Goal: Task Accomplishment & Management: Contribute content

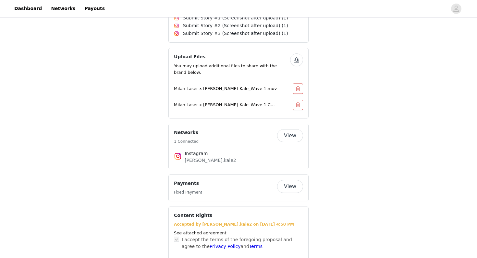
scroll to position [288, 0]
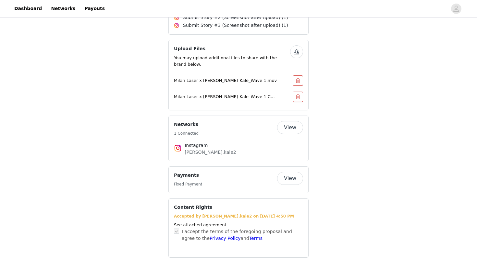
click at [285, 125] on button "View" at bounding box center [290, 127] width 26 height 13
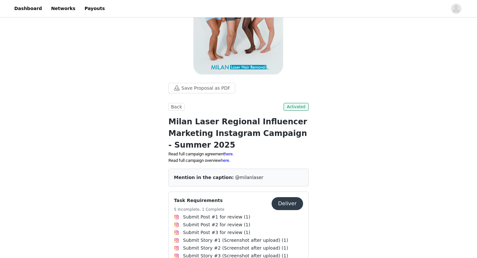
scroll to position [123, 0]
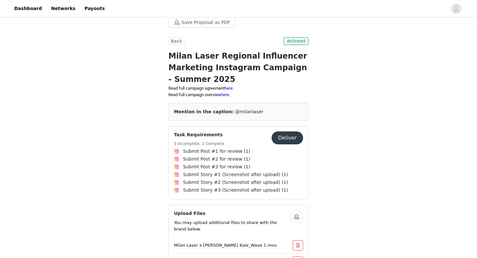
click at [290, 142] on button "Deliver" at bounding box center [286, 138] width 31 height 13
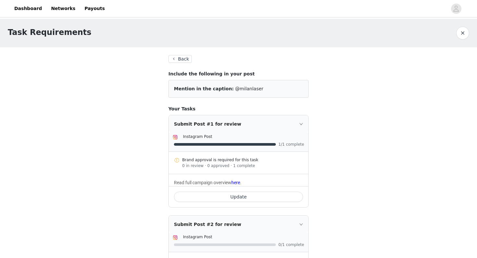
scroll to position [99, 0]
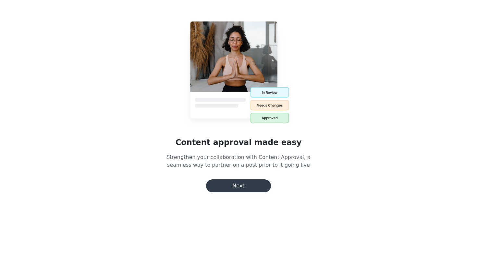
click at [249, 184] on button "Next" at bounding box center [238, 186] width 65 height 13
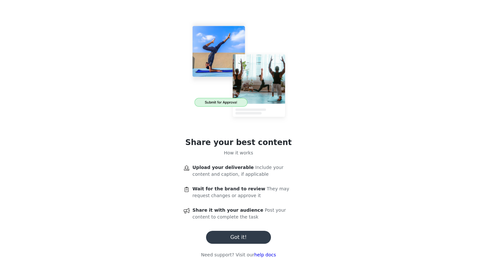
click at [246, 234] on button "Got it!" at bounding box center [238, 237] width 65 height 13
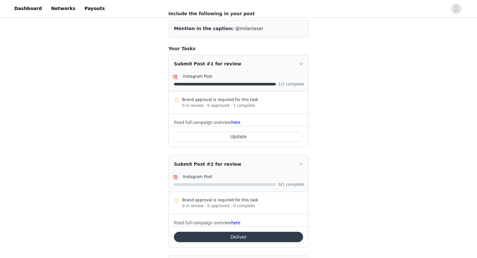
scroll to position [9, 0]
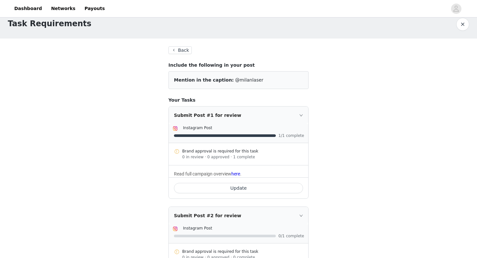
click at [241, 184] on button "Update" at bounding box center [238, 188] width 129 height 10
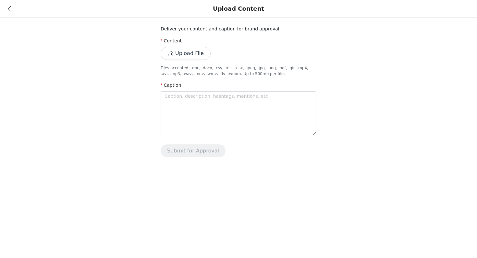
click at [185, 59] on button "Upload File" at bounding box center [185, 53] width 50 height 13
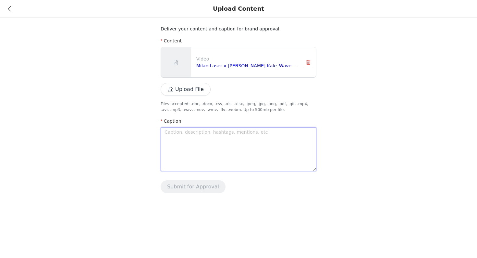
click at [202, 151] on textarea at bounding box center [238, 149] width 156 height 44
paste textarea "I can’t begin to explain how relieved I feel after my first session of [MEDICAL…"
type textarea "I can’t begin to explain how relieved I feel after my first session of [MEDICAL…"
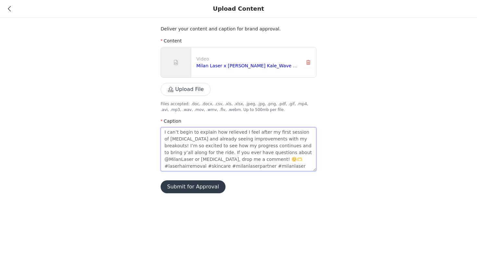
type textarea "I can’t begin to explain how relieved I feel after my first session of [MEDICAL…"
click at [200, 189] on button "Submit for Approval" at bounding box center [192, 187] width 65 height 13
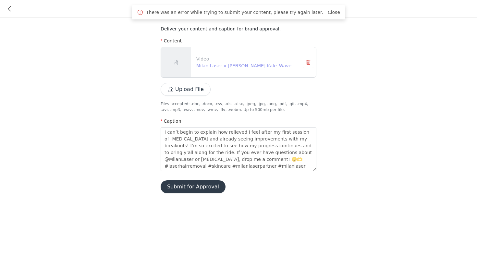
click at [237, 65] on link "Milan Laser x [PERSON_NAME] Kale_Wave 2.mov" at bounding box center [251, 65] width 111 height 5
click at [191, 193] on button "Submit for Approval" at bounding box center [192, 187] width 65 height 13
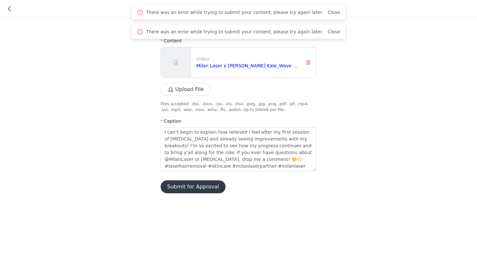
click at [441, 98] on div "Deliver your content and caption for brand approval. Content Video Milan Laser …" at bounding box center [238, 100] width 477 height 201
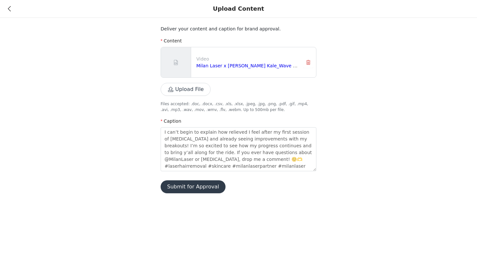
click at [196, 193] on button "Submit for Approval" at bounding box center [192, 187] width 65 height 13
click at [13, 5] on div "Upload Content" at bounding box center [238, 9] width 477 height 18
click at [11, 9] on div "Upload Content" at bounding box center [238, 9] width 477 height 18
click at [8, 9] on icon at bounding box center [9, 8] width 3 height 5
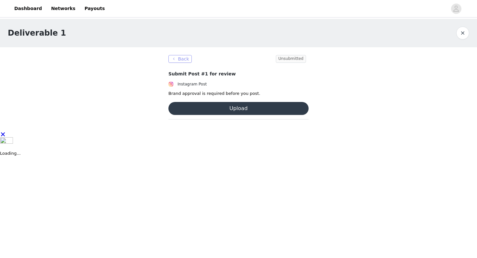
click at [178, 61] on button "Back" at bounding box center [179, 59] width 23 height 8
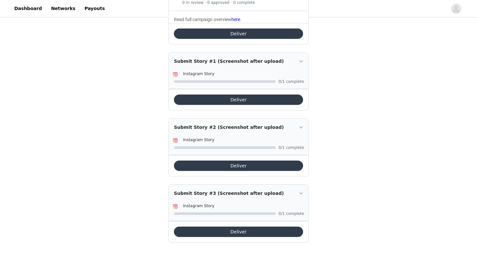
scroll to position [194, 0]
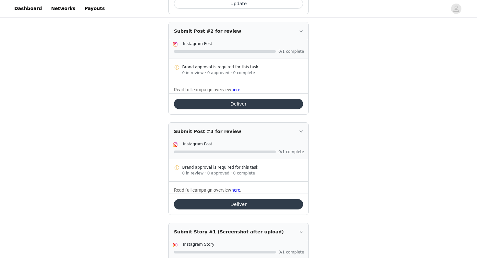
click at [243, 105] on button "Deliver" at bounding box center [238, 104] width 129 height 10
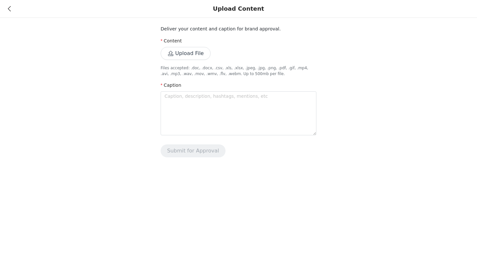
click at [180, 53] on button "Upload File" at bounding box center [185, 53] width 50 height 13
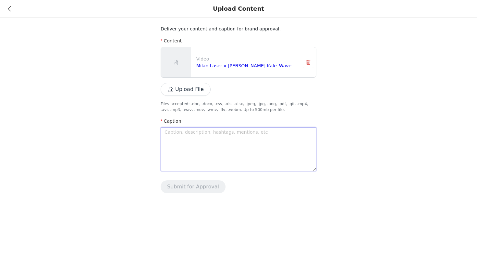
click at [195, 146] on textarea at bounding box center [238, 149] width 156 height 44
paste textarea "I can’t begin to explain how relieved I feel after my first session of [MEDICAL…"
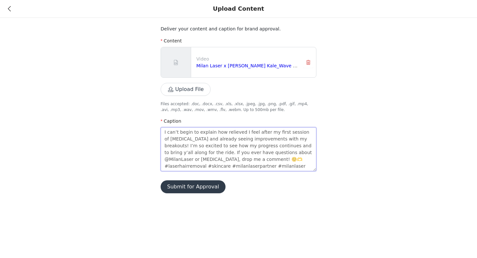
type textarea "I can’t begin to explain how relieved I feel after my first session of [MEDICAL…"
click at [190, 189] on button "Submit for Approval" at bounding box center [192, 187] width 65 height 13
